Goal: Entertainment & Leisure: Consume media (video, audio)

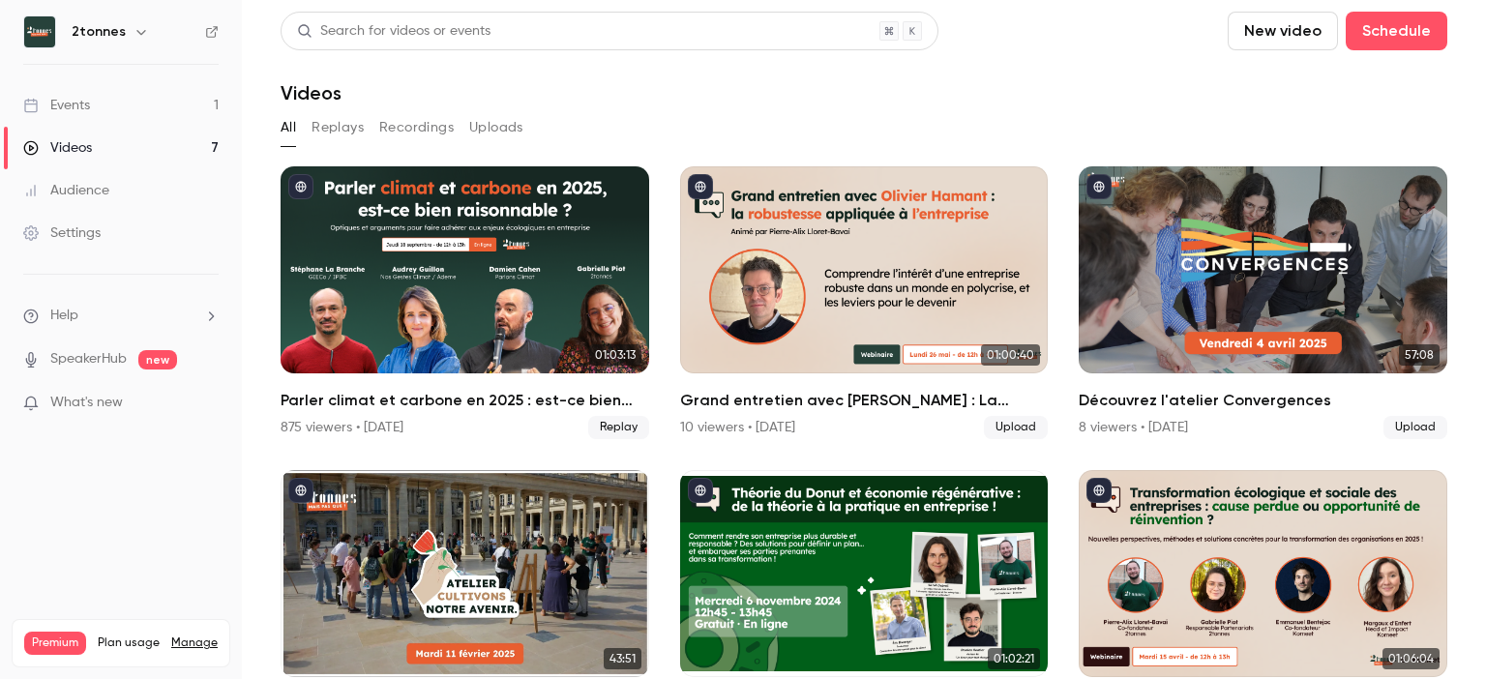
scroll to position [135, 0]
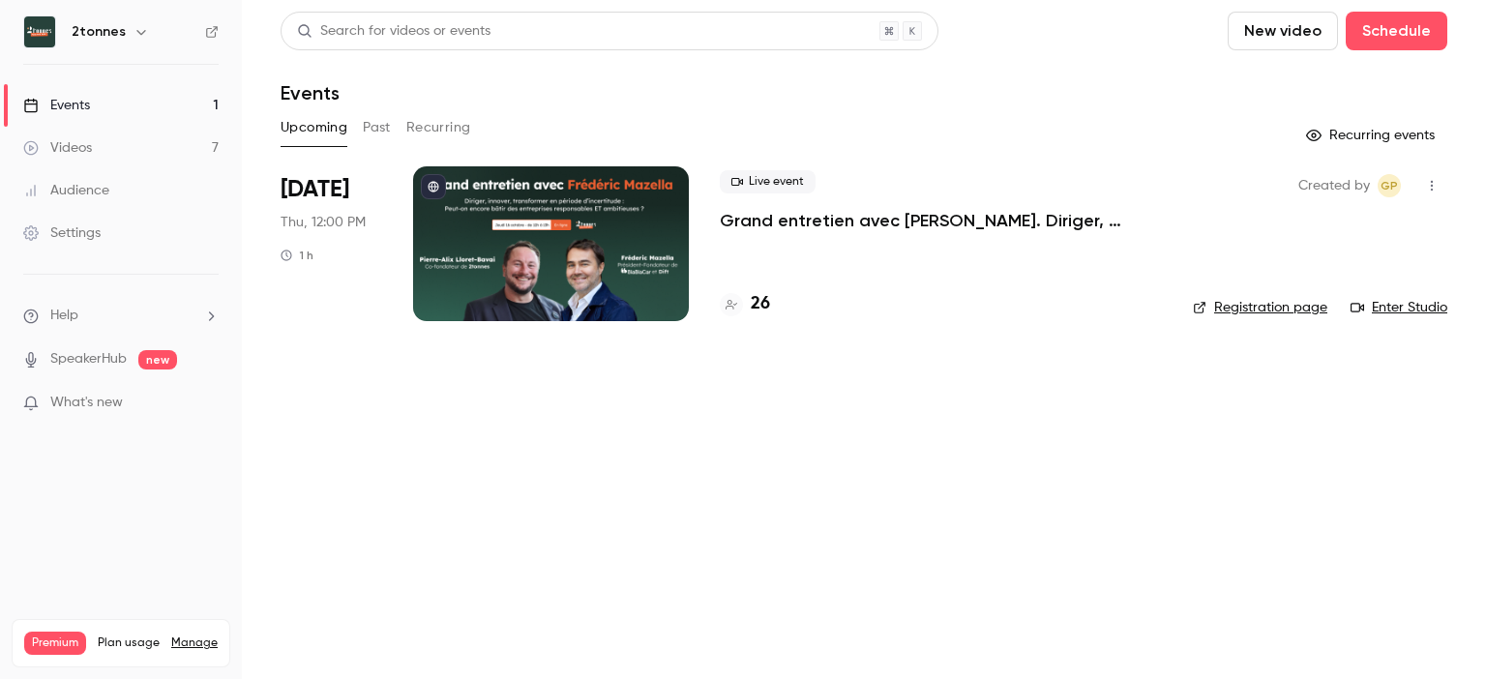
click at [154, 138] on link "Videos 7" at bounding box center [121, 148] width 242 height 43
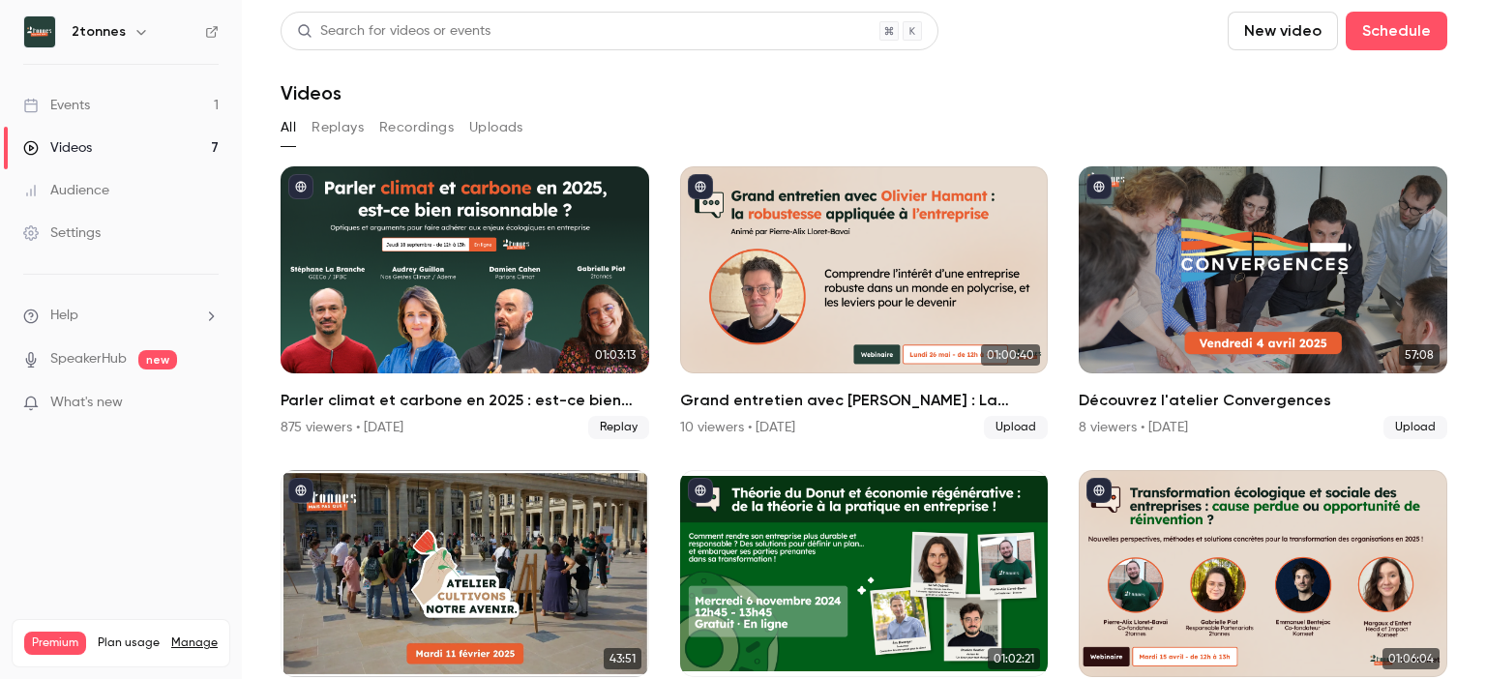
click at [148, 114] on link "Events 1" at bounding box center [121, 105] width 242 height 43
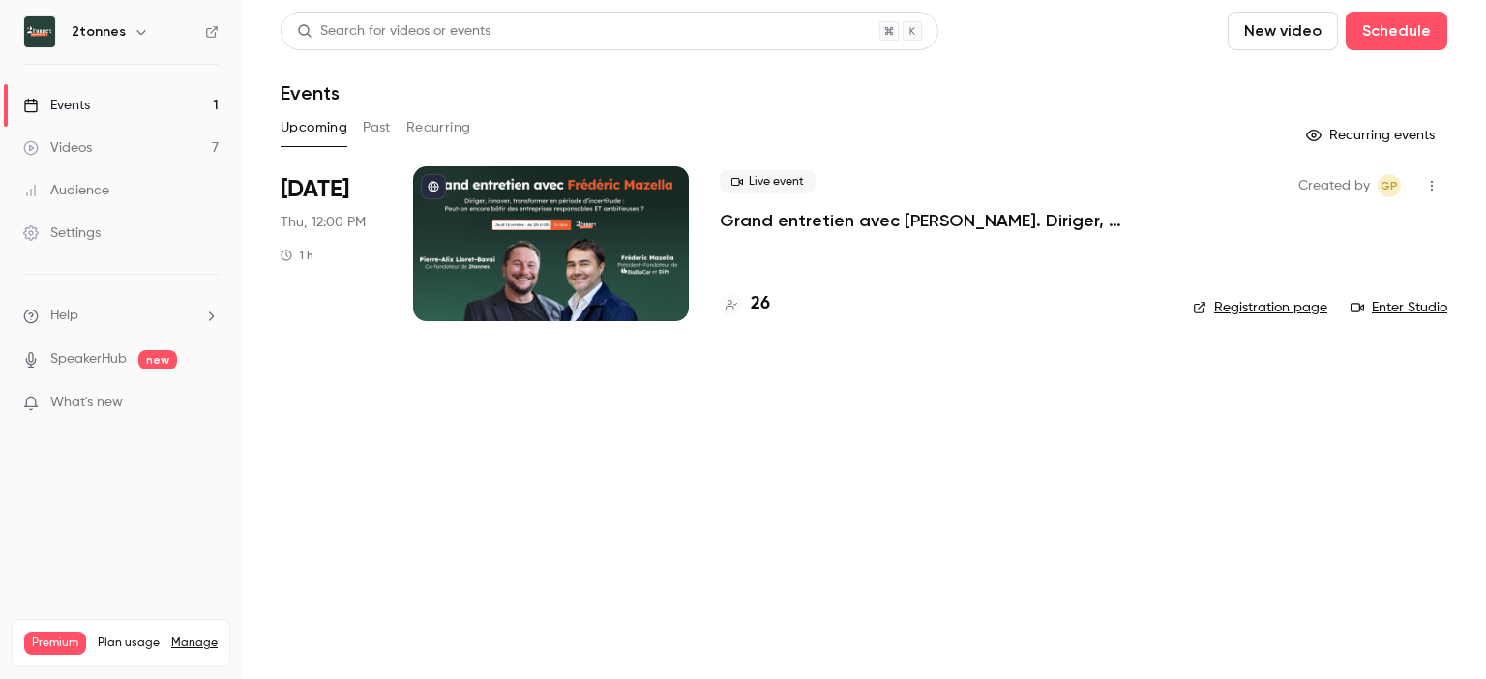
click at [148, 114] on link "Events 1" at bounding box center [121, 105] width 242 height 43
click at [366, 134] on button "Past" at bounding box center [377, 127] width 28 height 31
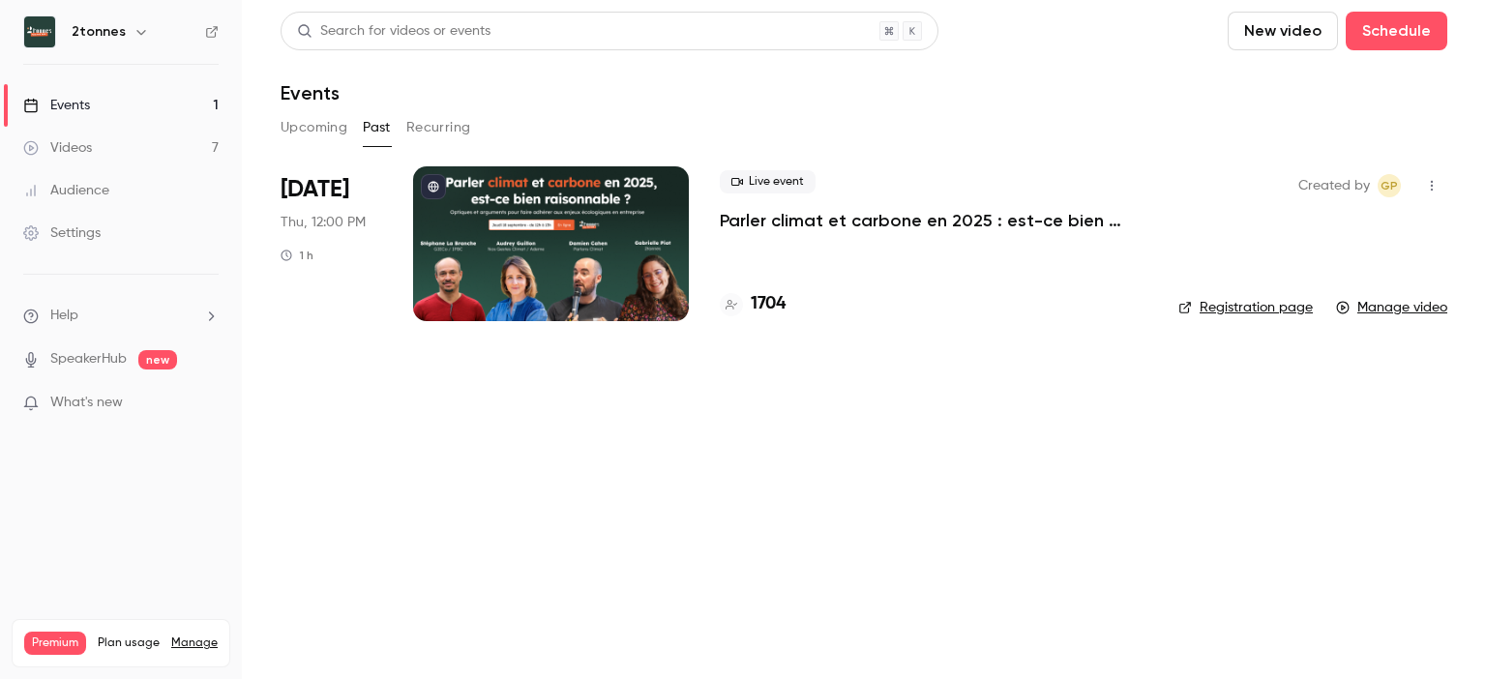
drag, startPoint x: 774, startPoint y: 241, endPoint x: 783, endPoint y: 233, distance: 11.7
click at [783, 233] on div "Live event Parler climat et carbone en 2025 : est-ce bien raisonnable ? 1704" at bounding box center [934, 243] width 428 height 155
click at [789, 229] on p "Parler climat et carbone en 2025 : est-ce bien raisonnable ?" at bounding box center [934, 220] width 428 height 23
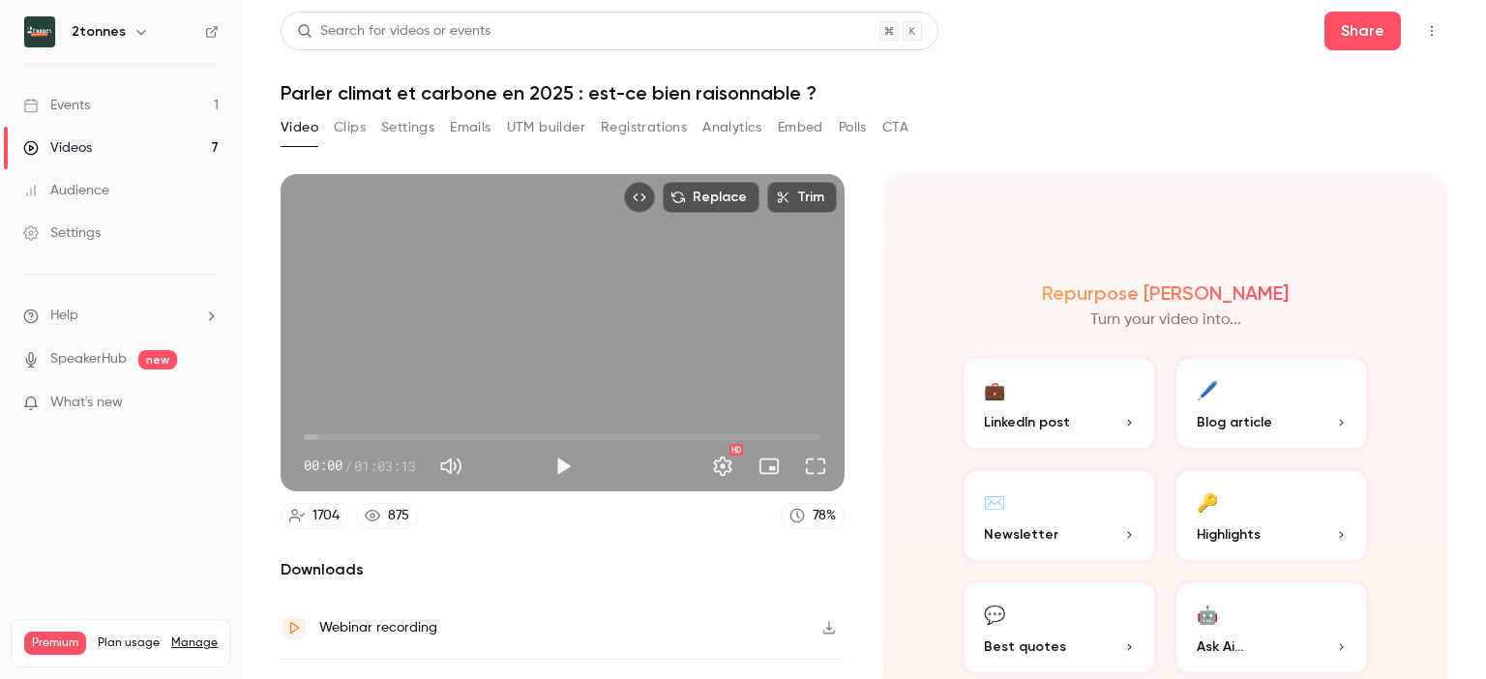
scroll to position [101, 0]
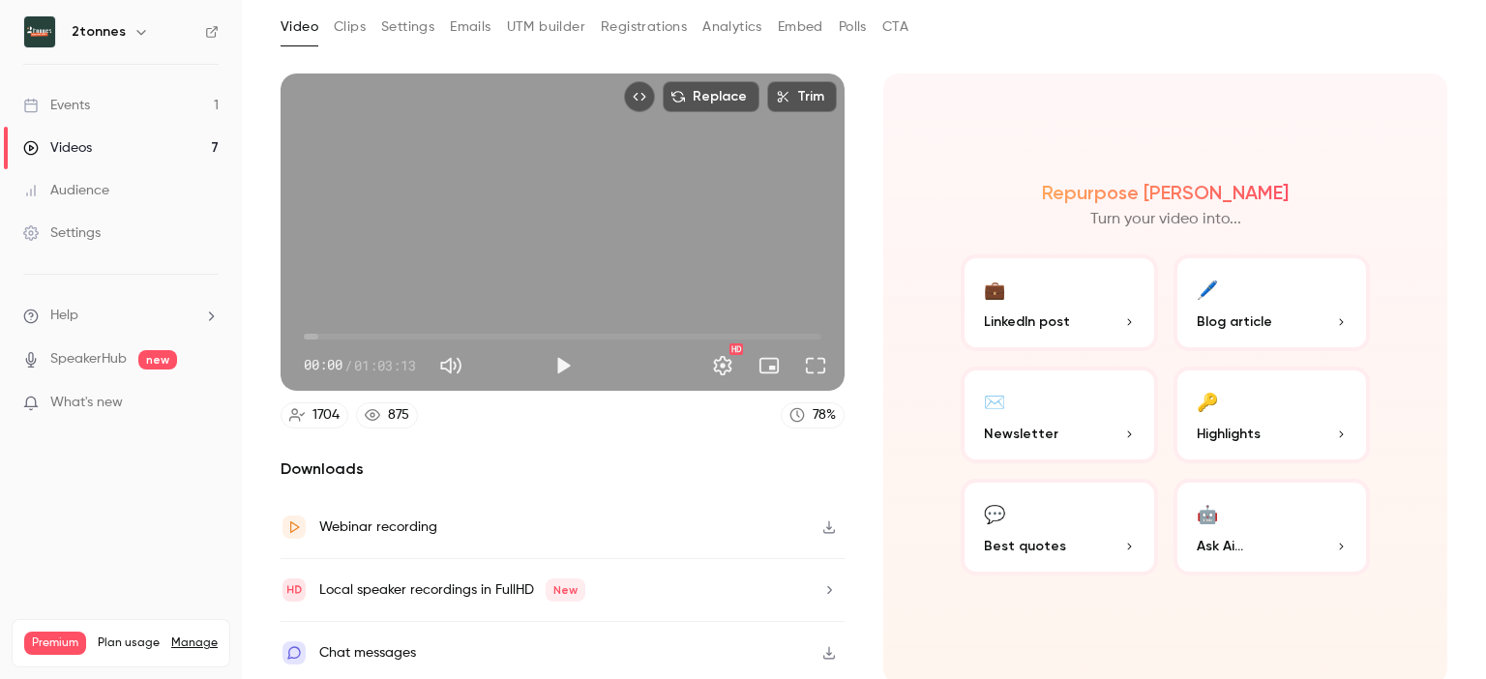
click at [356, 30] on button "Clips" at bounding box center [350, 27] width 32 height 31
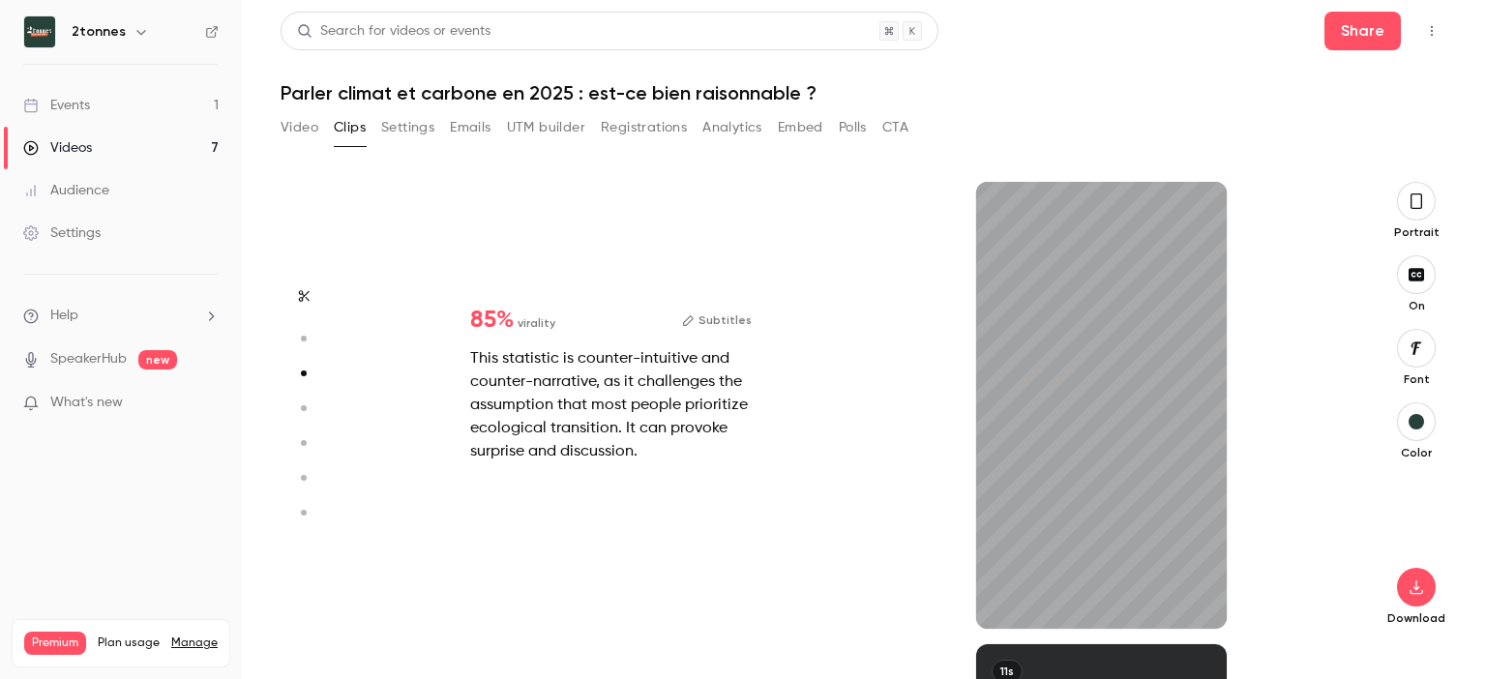
scroll to position [832, 0]
type input "*"
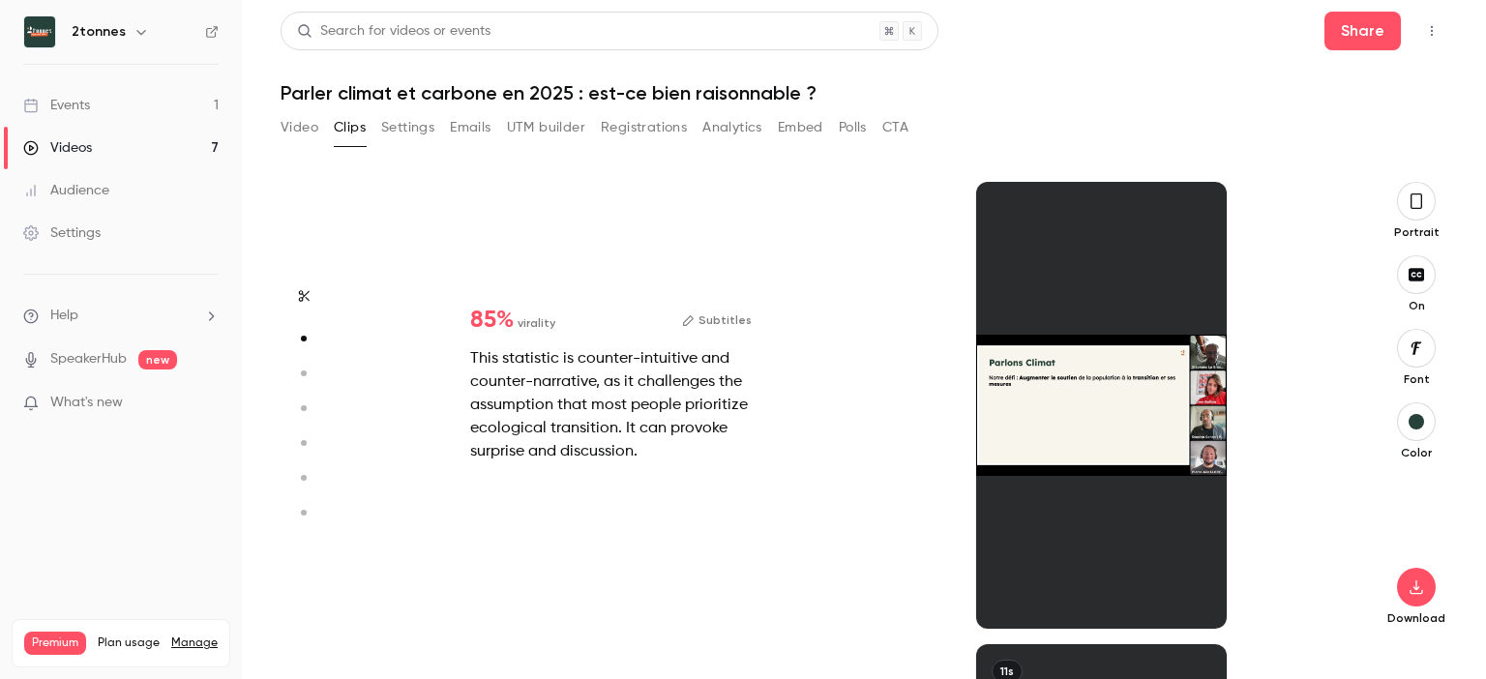
type input "*"
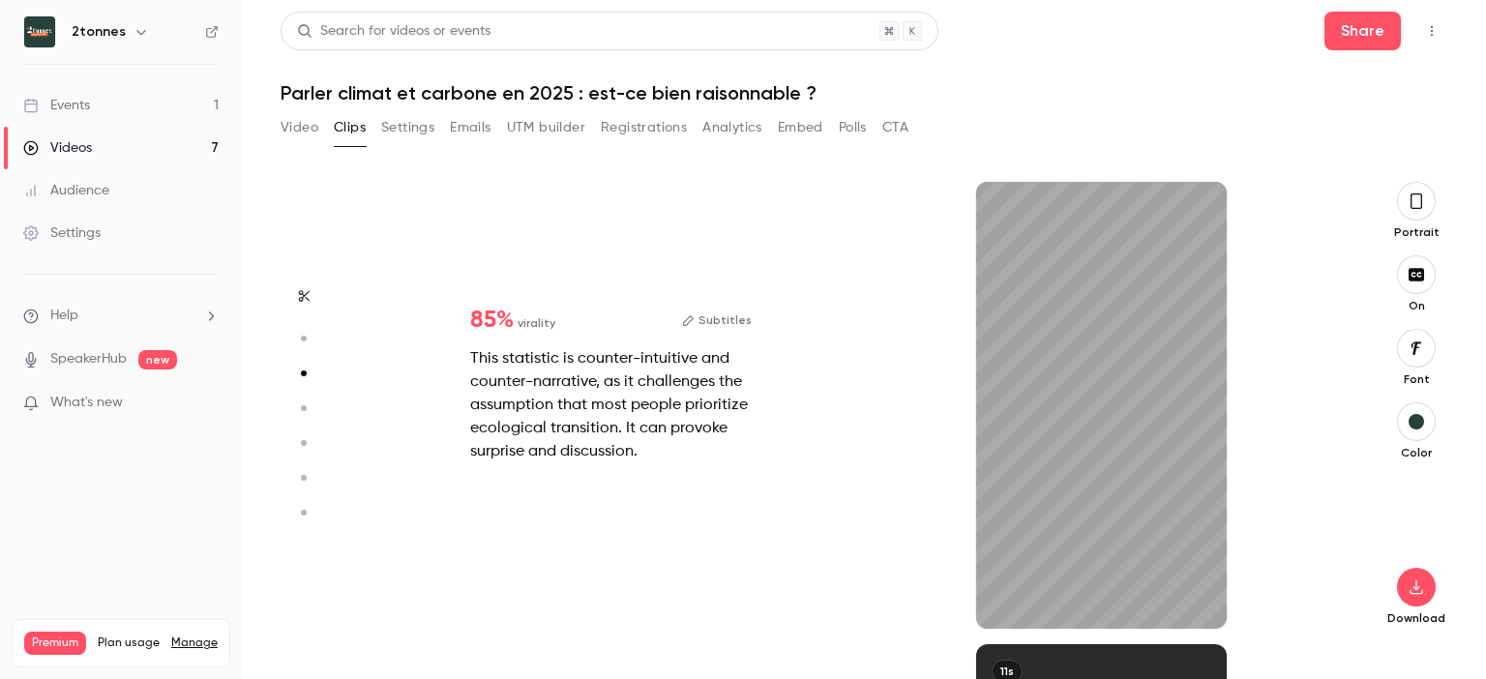
scroll to position [924, 0]
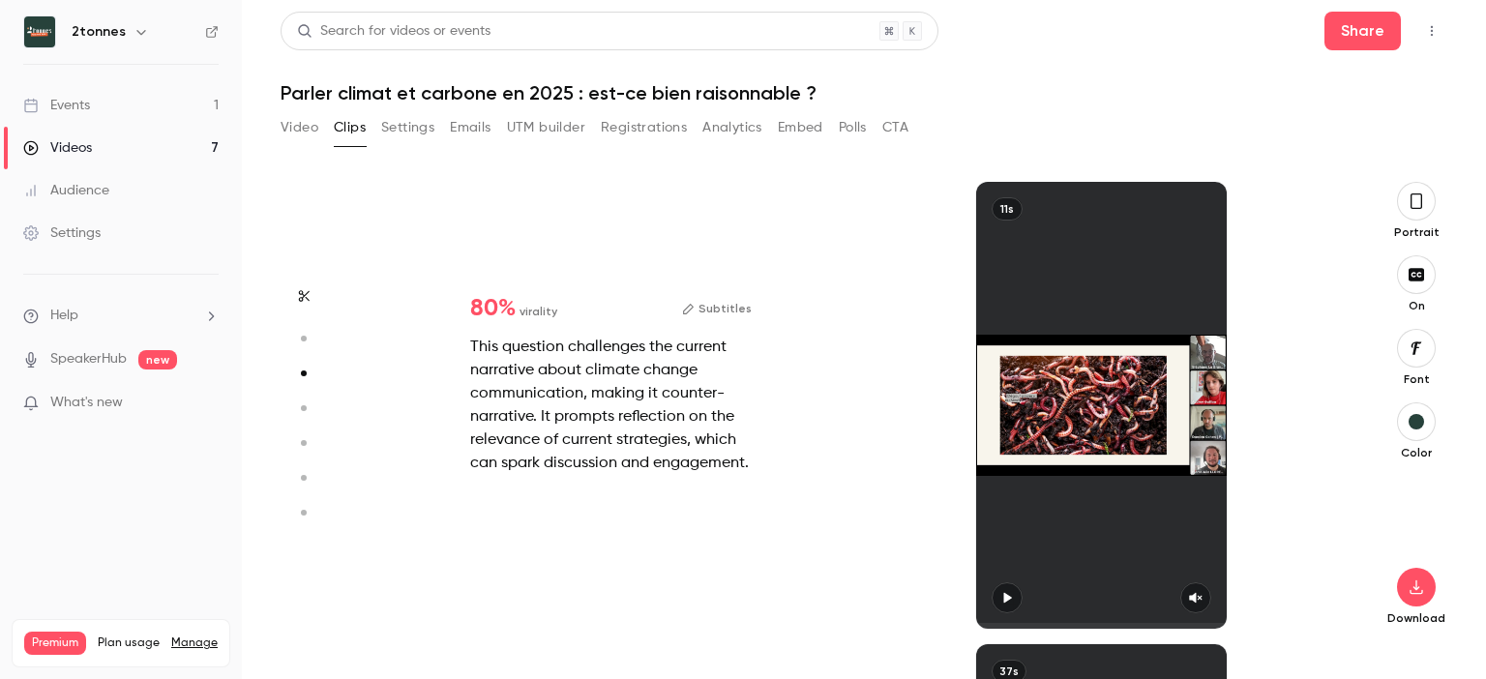
type input "*"
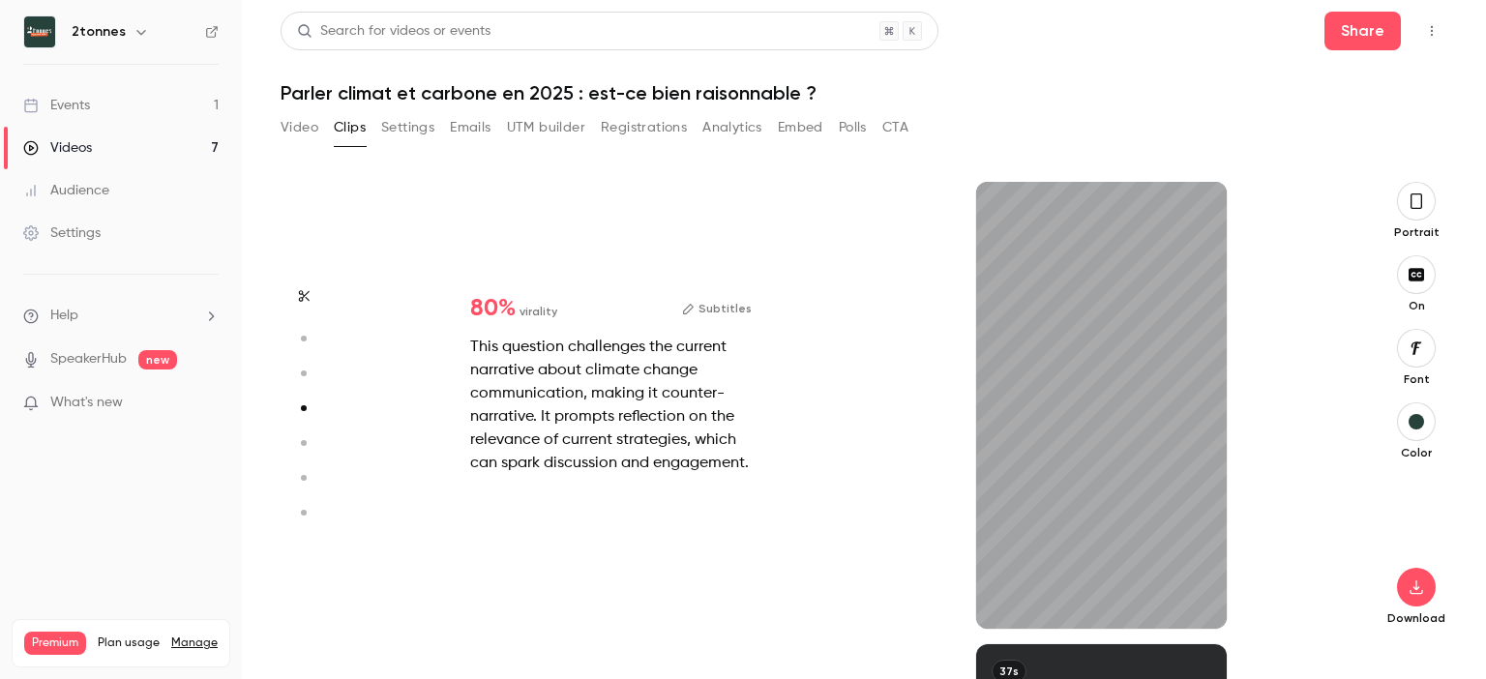
scroll to position [1385, 0]
type input "*"
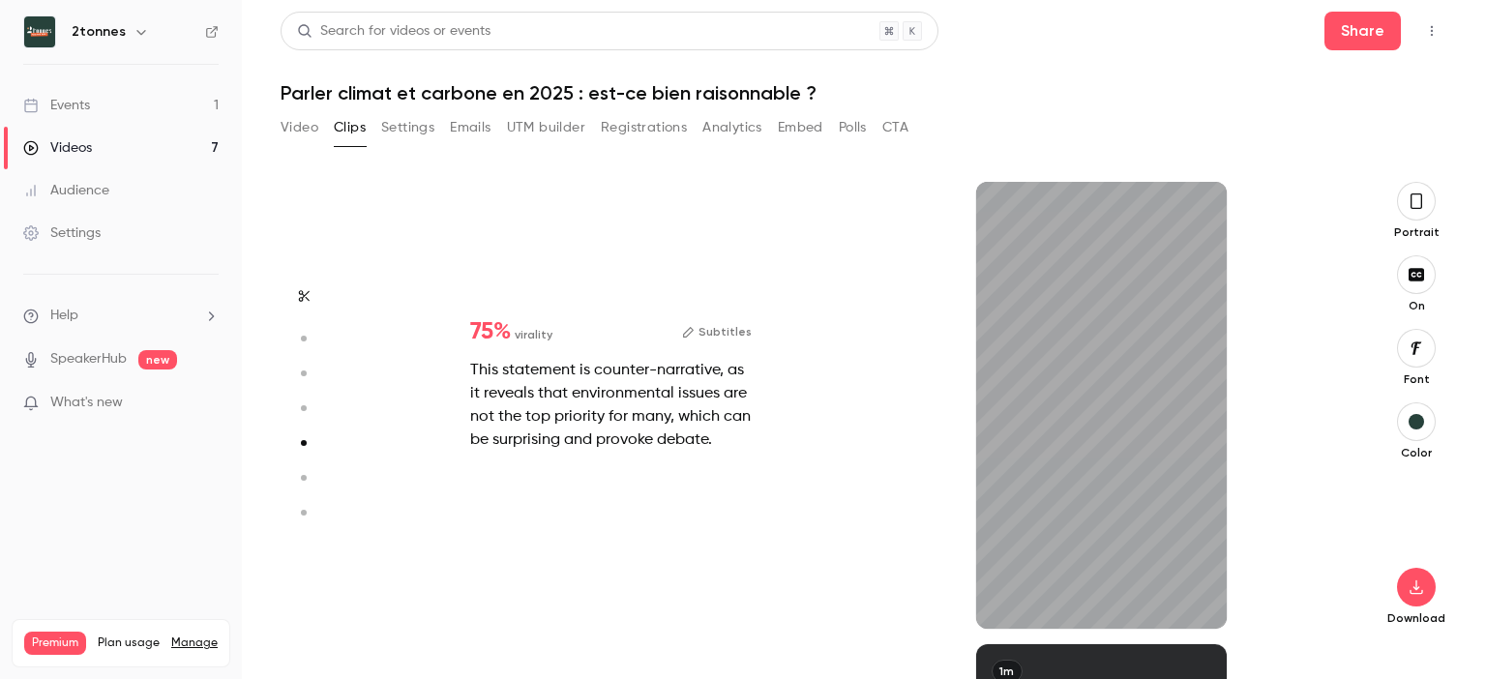
scroll to position [1848, 0]
type input "*"
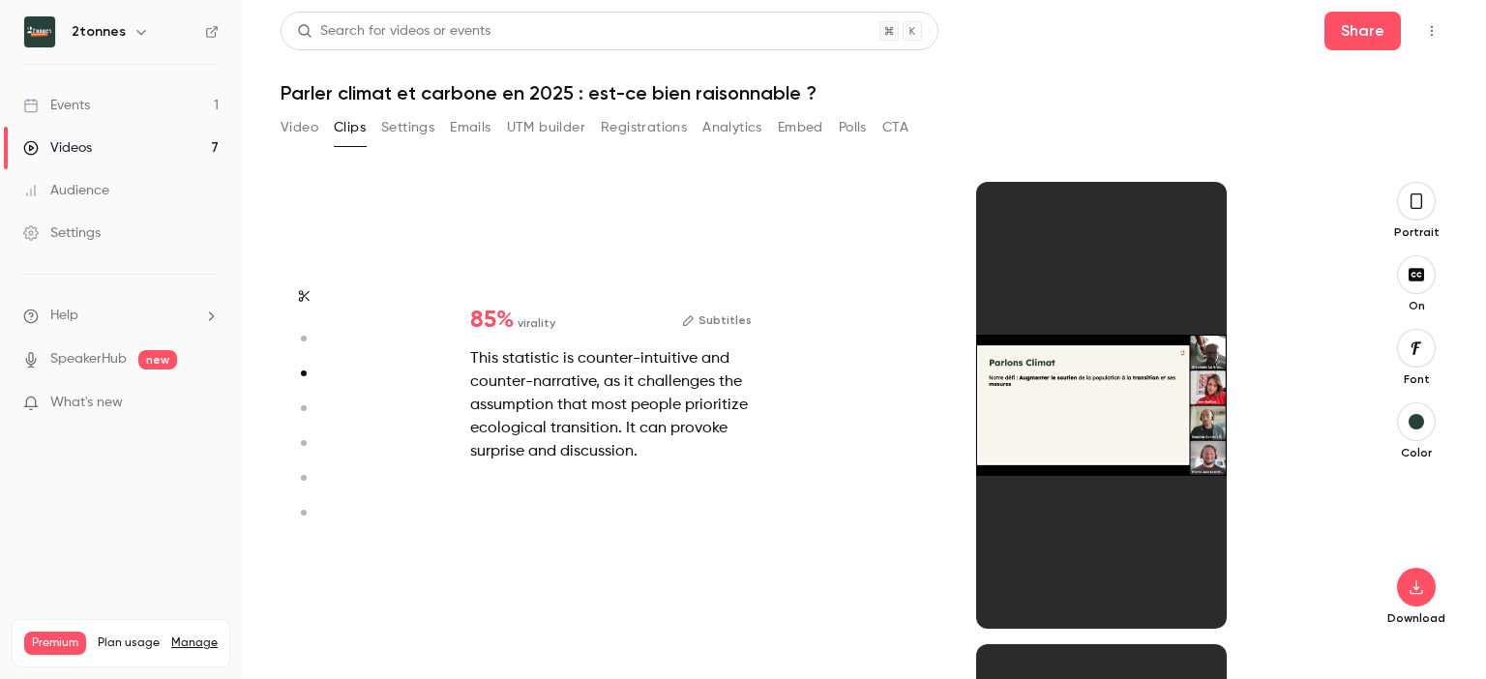
scroll to position [924, 0]
type input "*"
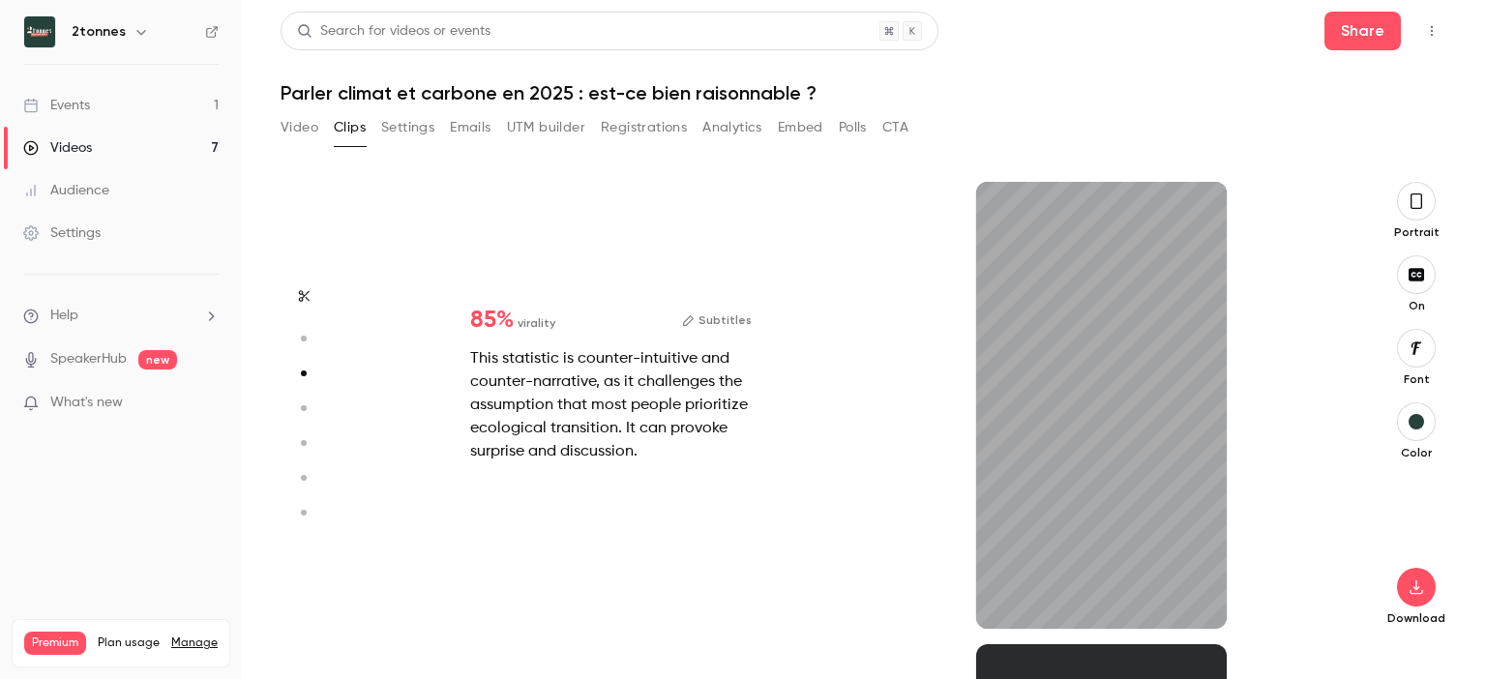
click at [298, 140] on button "Video" at bounding box center [300, 127] width 38 height 31
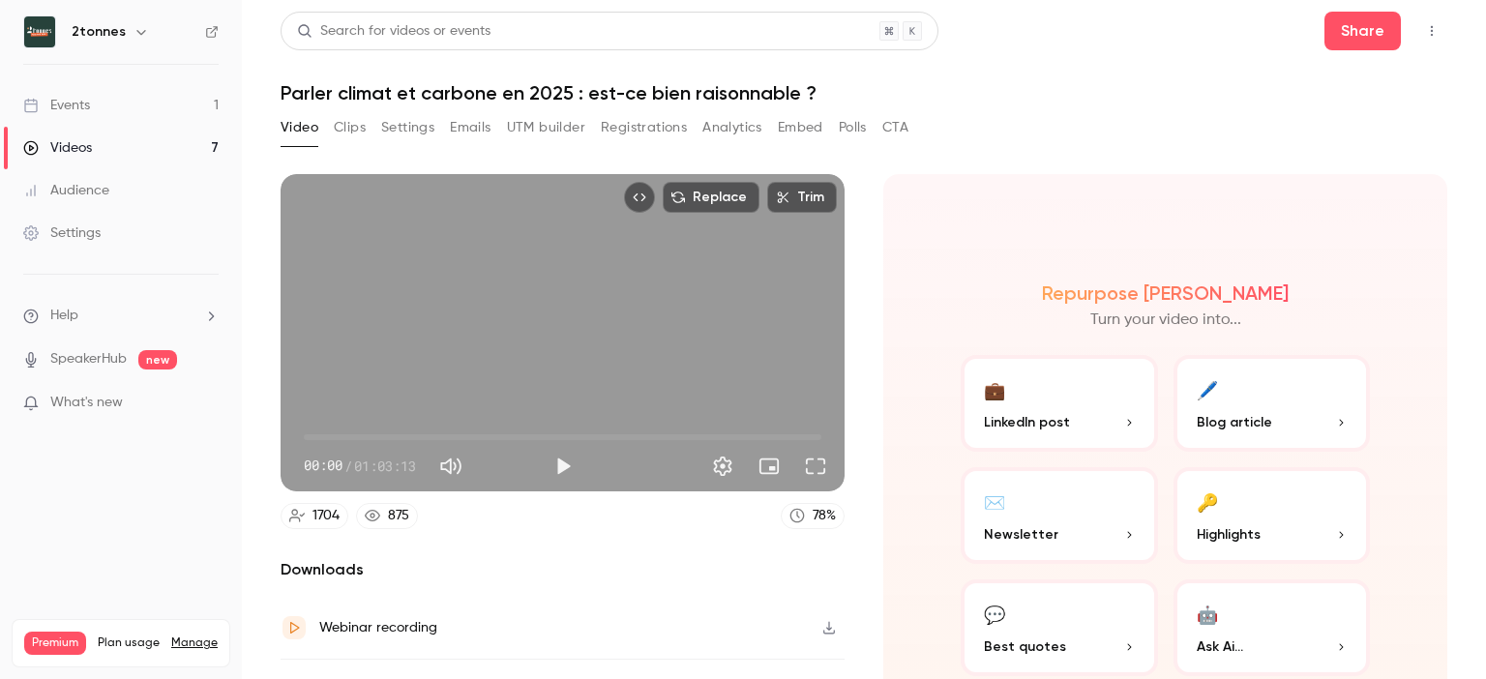
scroll to position [101, 0]
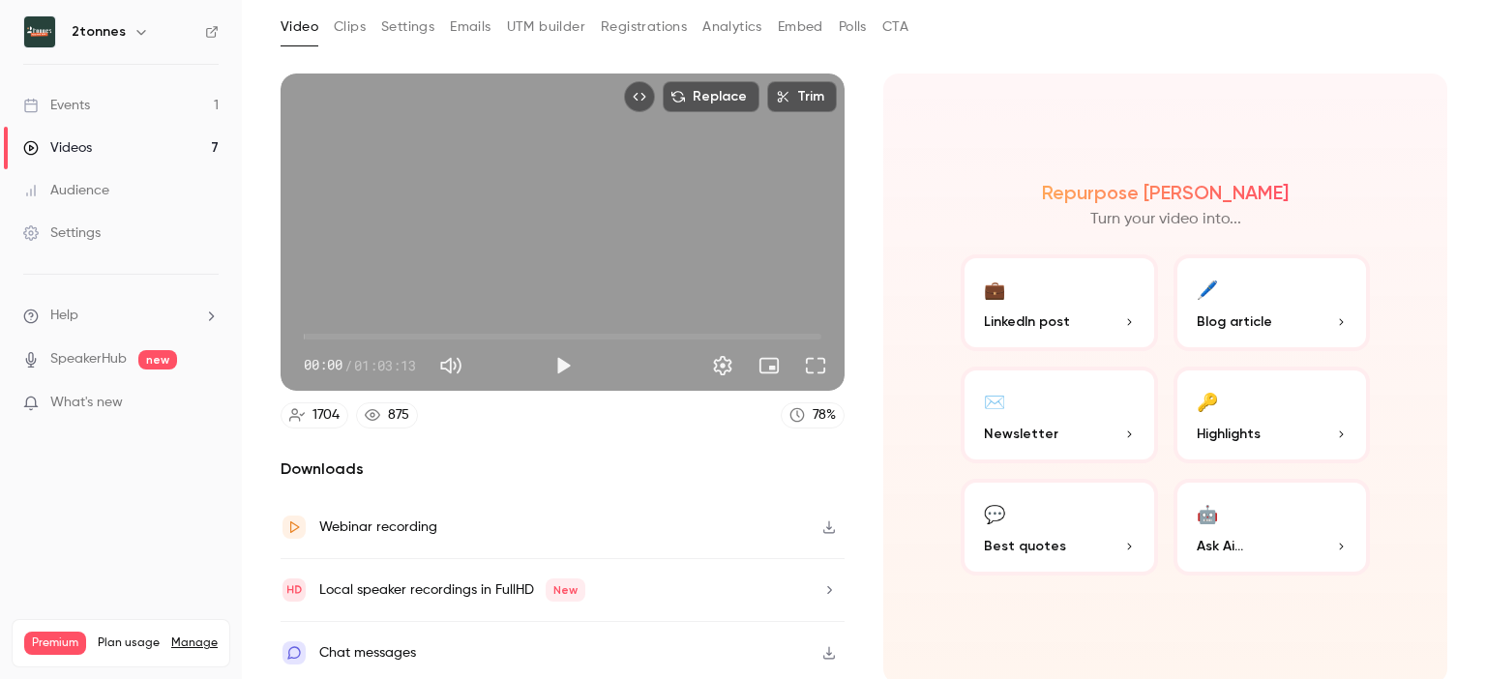
click at [598, 520] on div "Webinar recording" at bounding box center [563, 527] width 564 height 63
click at [821, 589] on icon "button" at bounding box center [828, 590] width 15 height 14
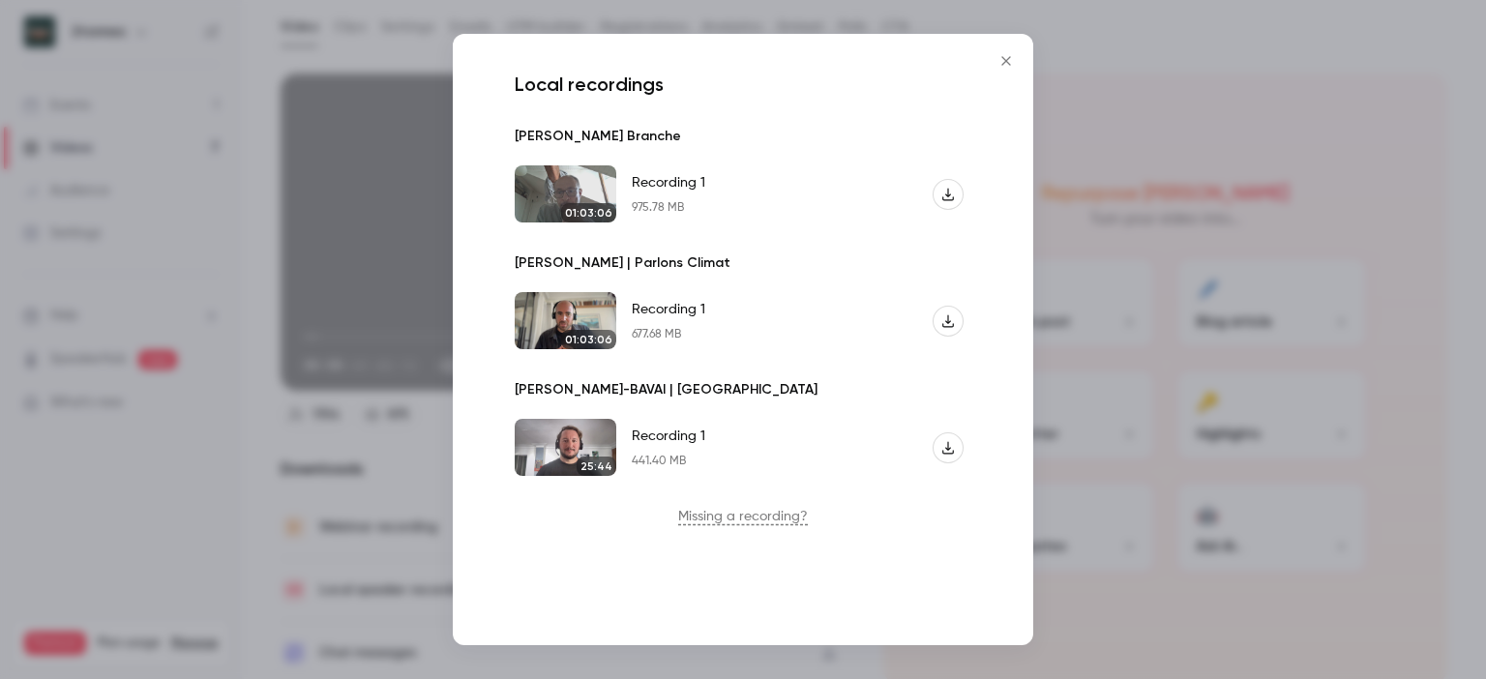
click at [634, 527] on div "Local recordings [PERSON_NAME] Branche 01:03:06 Recording 1 975.78 MB [PERSON_N…" at bounding box center [743, 339] width 581 height 611
